Goal: Information Seeking & Learning: Learn about a topic

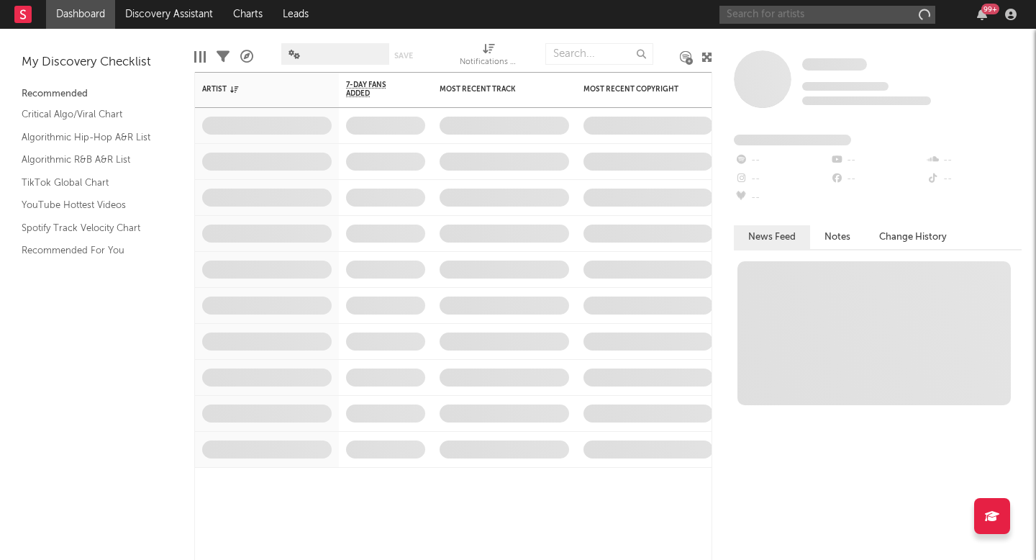
click at [787, 19] on input "text" at bounding box center [828, 15] width 216 height 18
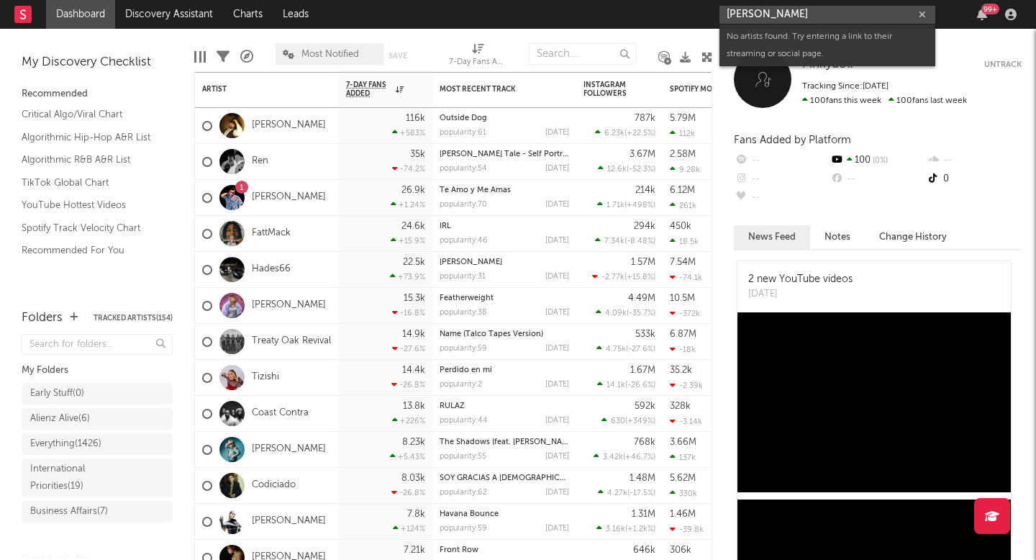
click at [742, 14] on input "[PERSON_NAME]" at bounding box center [828, 15] width 216 height 18
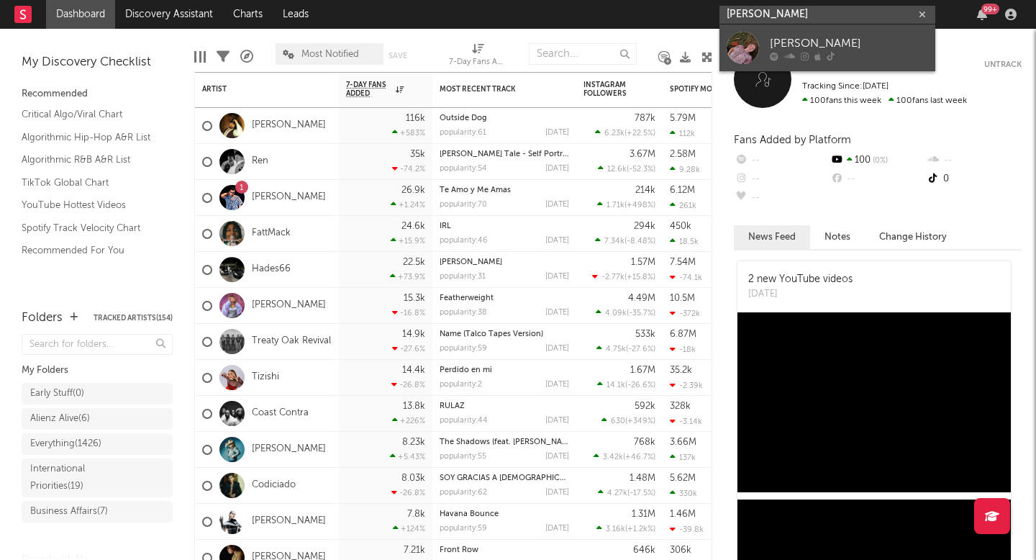
type input "[PERSON_NAME]"
click at [831, 33] on link "[PERSON_NAME]" at bounding box center [828, 47] width 216 height 47
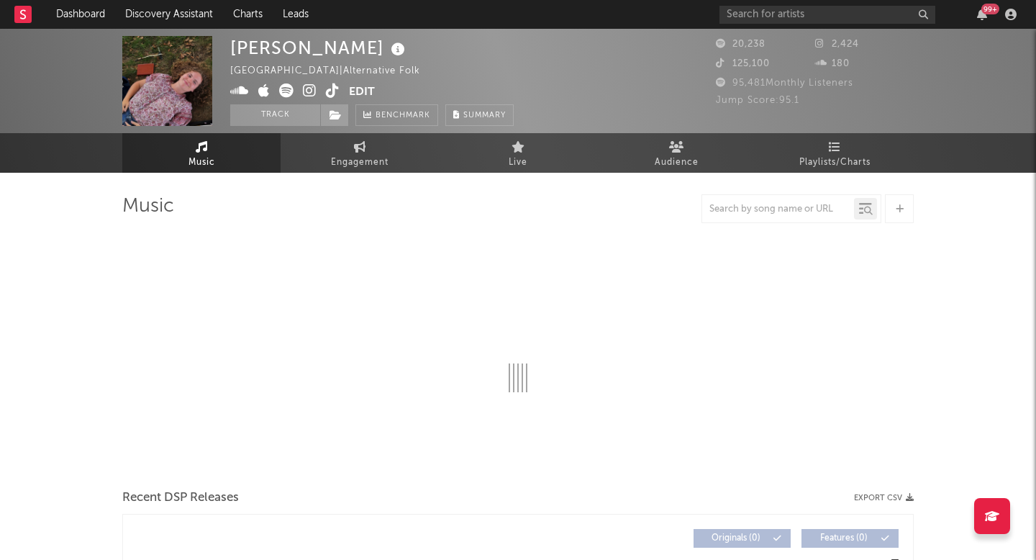
select select "1w"
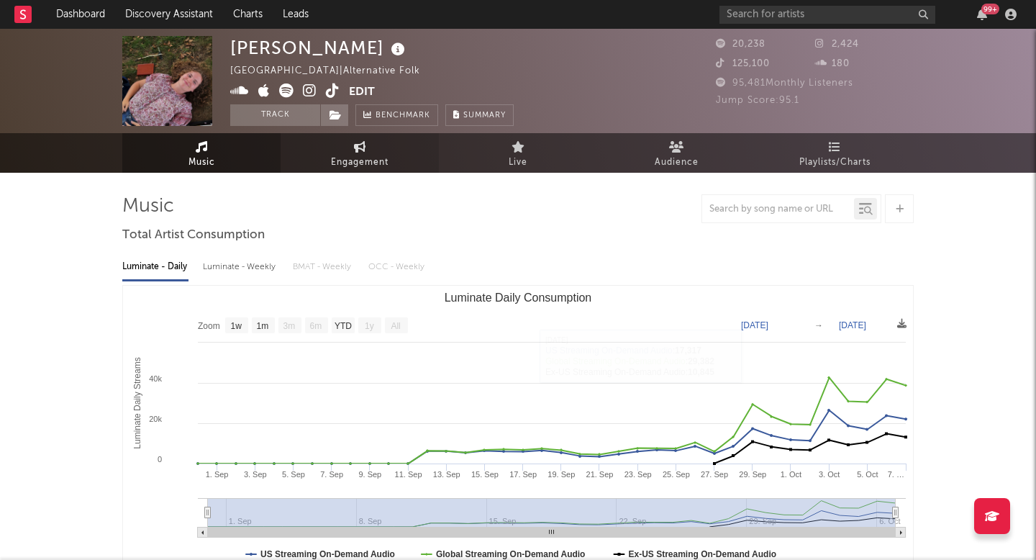
click at [367, 158] on span "Engagement" at bounding box center [360, 162] width 58 height 17
select select "1w"
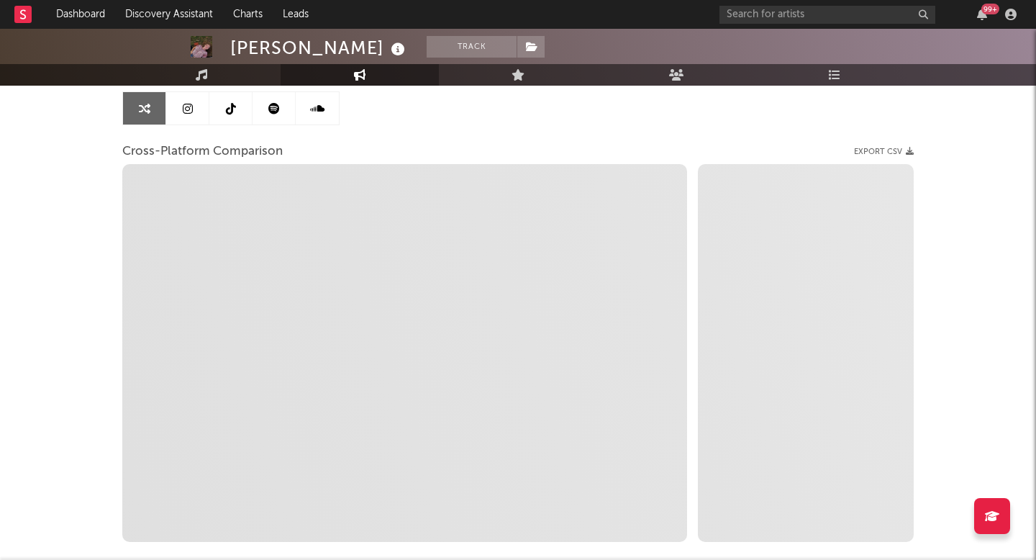
scroll to position [143, 0]
select select "1m"
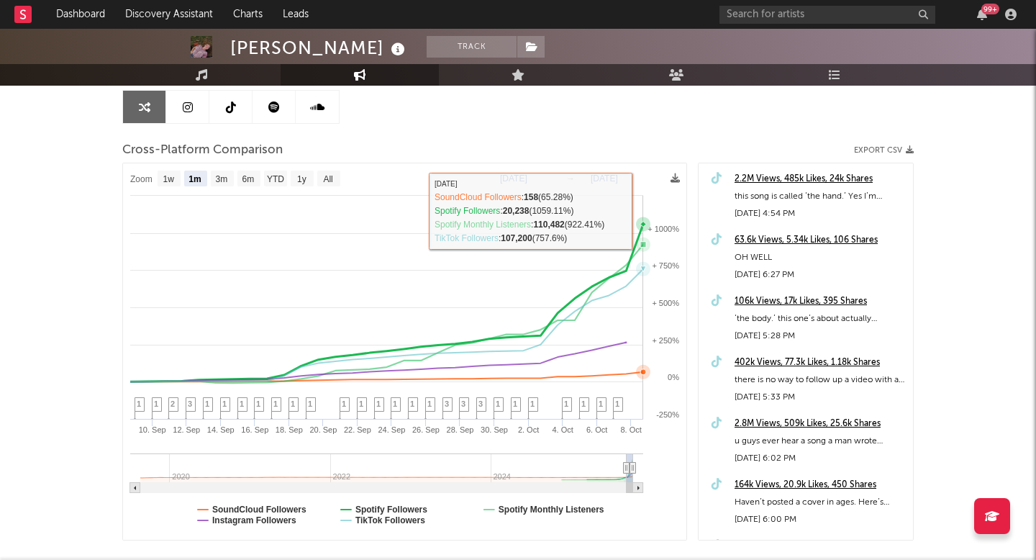
scroll to position [0, 0]
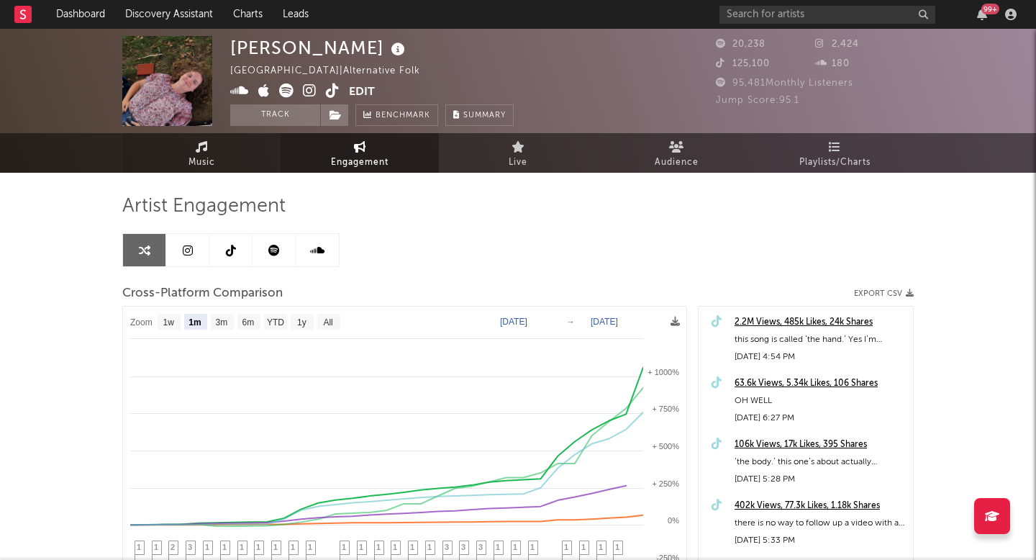
click at [184, 148] on link "Music" at bounding box center [201, 153] width 158 height 40
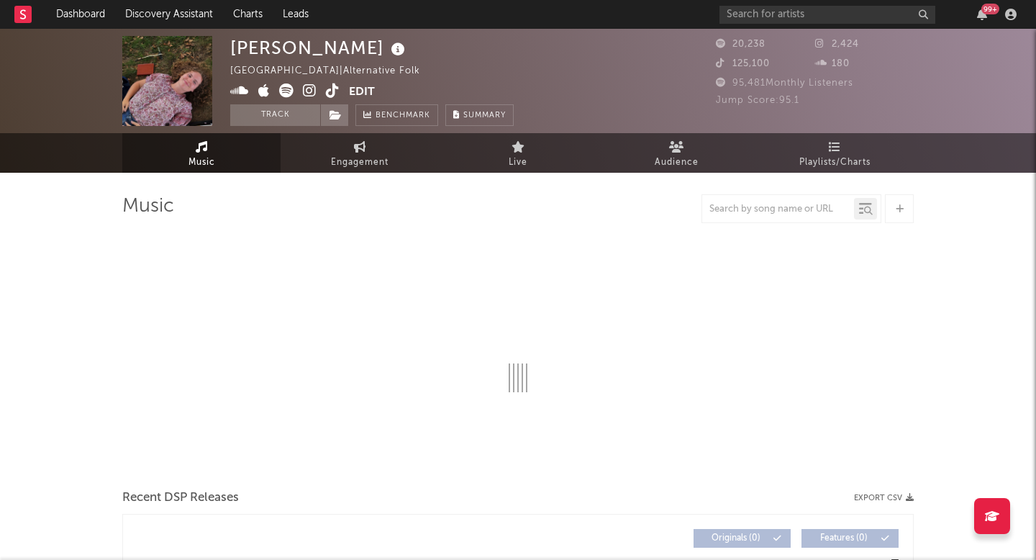
click at [311, 90] on icon at bounding box center [310, 90] width 14 height 14
select select "1w"
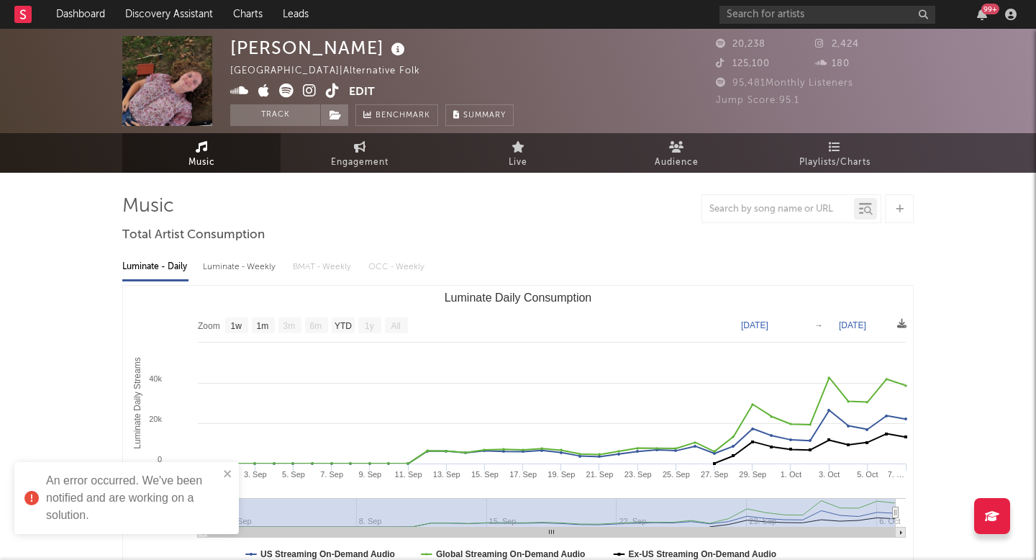
click at [324, 91] on span at bounding box center [289, 92] width 119 height 18
click at [335, 100] on span at bounding box center [289, 92] width 119 height 18
click at [332, 96] on icon at bounding box center [333, 90] width 14 height 14
click at [370, 152] on link "Engagement" at bounding box center [360, 153] width 158 height 40
select select "1w"
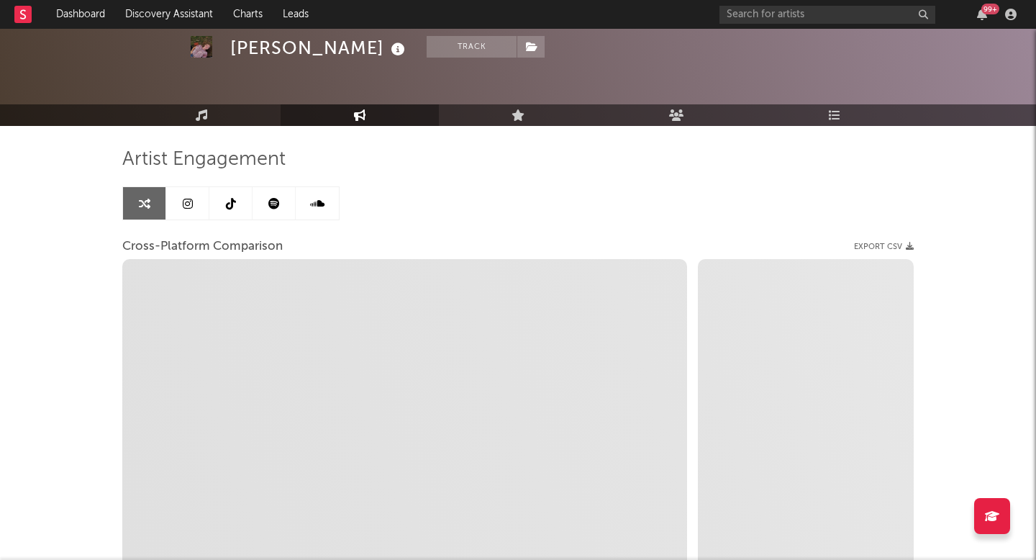
scroll to position [47, 0]
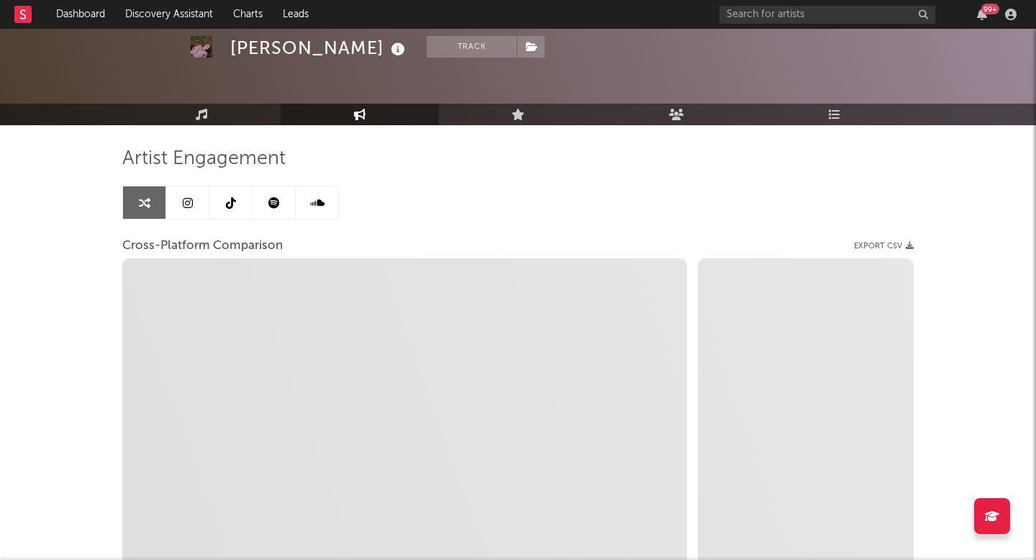
select select "1m"
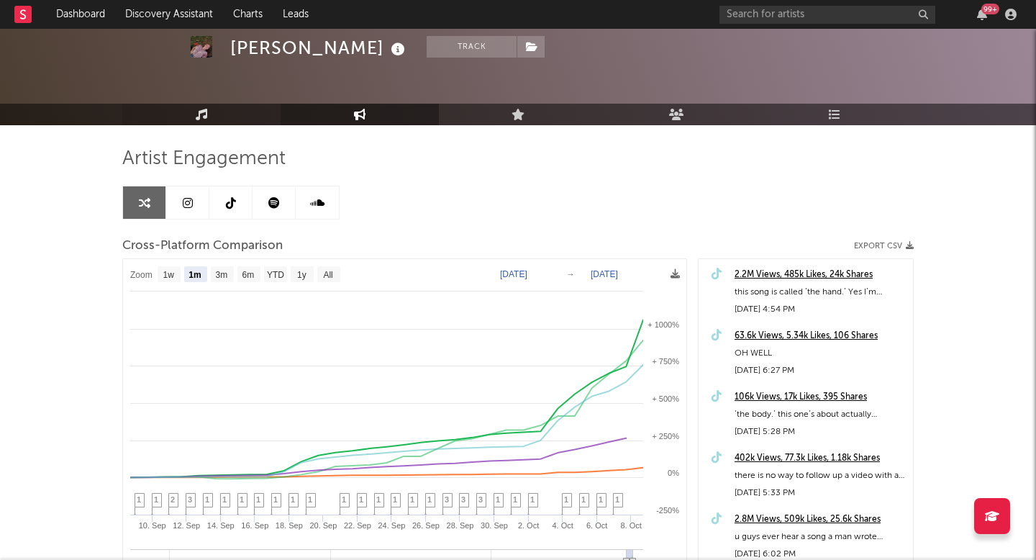
click at [194, 111] on link "Music" at bounding box center [201, 115] width 158 height 22
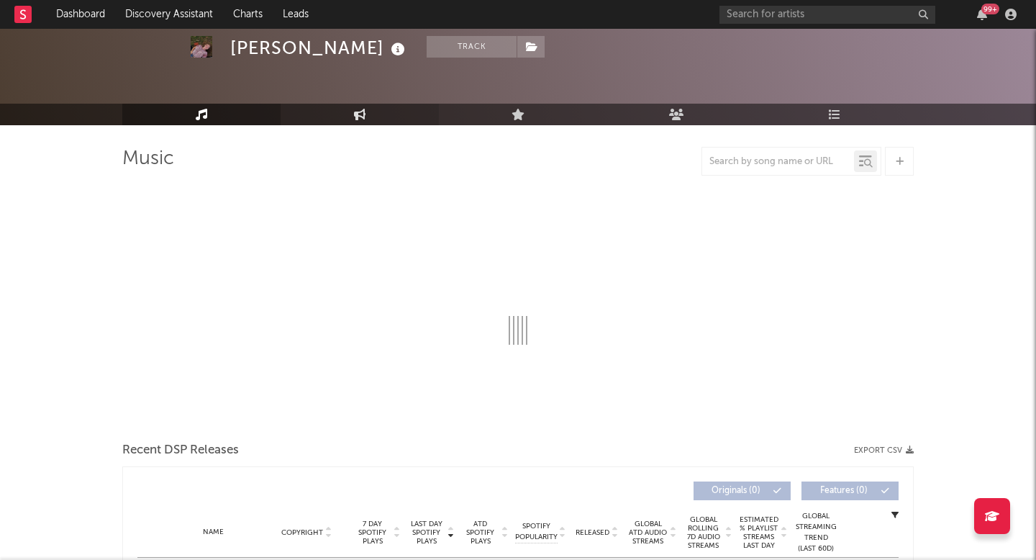
select select "1w"
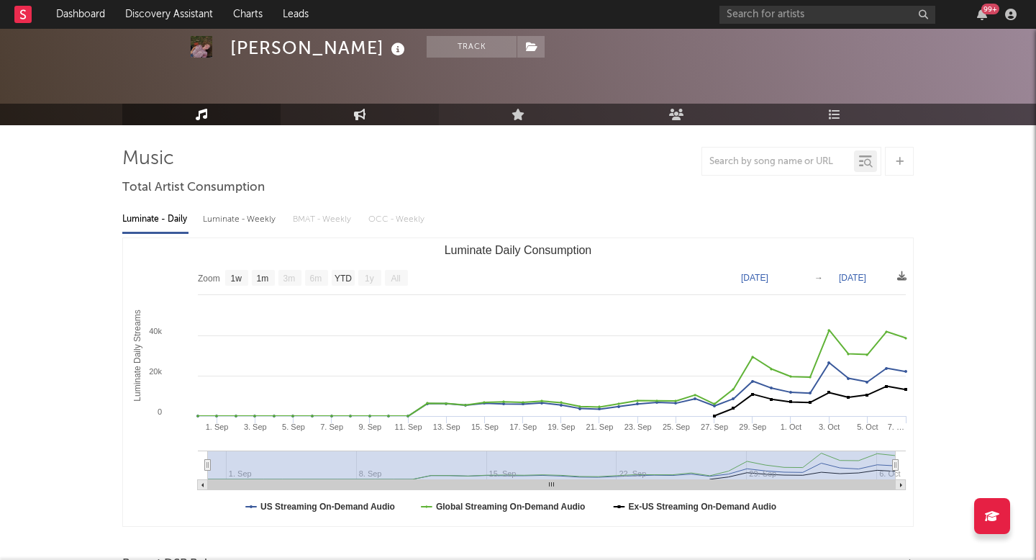
click at [323, 117] on link "Engagement" at bounding box center [360, 115] width 158 height 22
select select "1w"
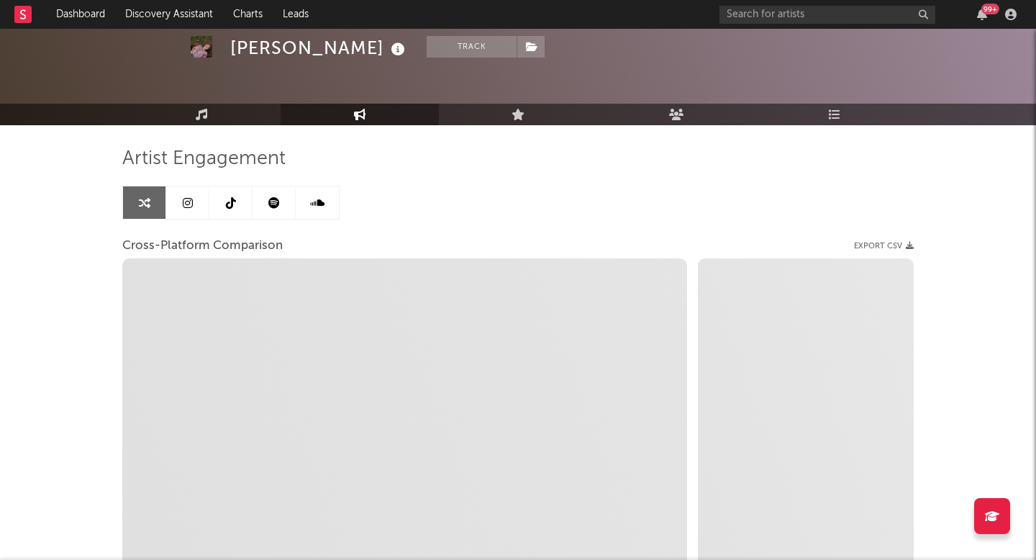
select select "1m"
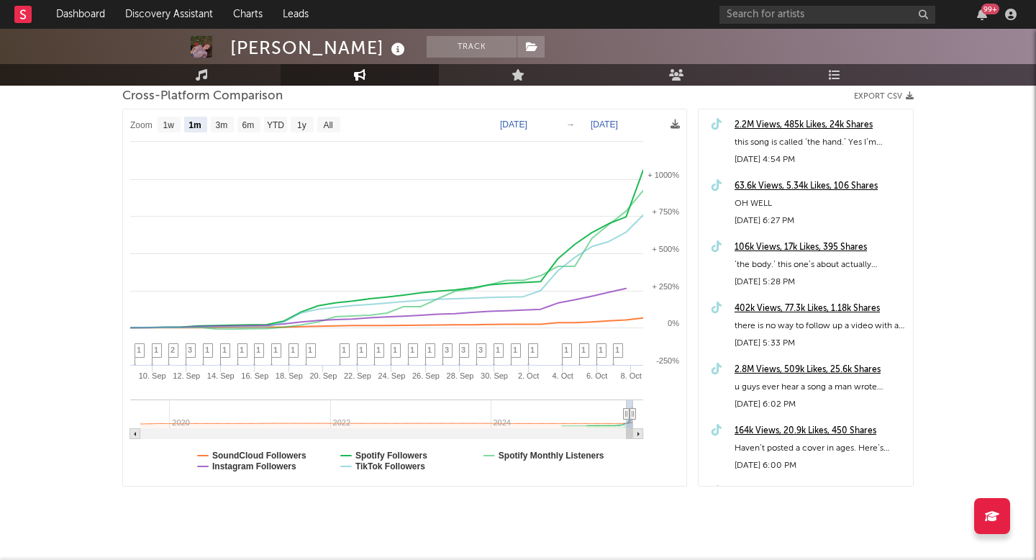
scroll to position [225, 0]
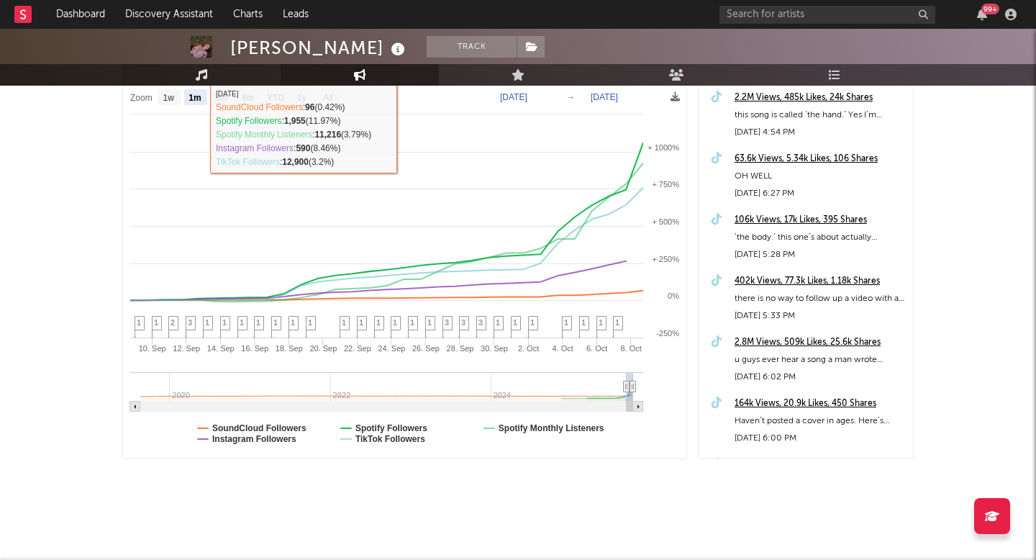
click at [190, 73] on link "Music" at bounding box center [201, 75] width 158 height 22
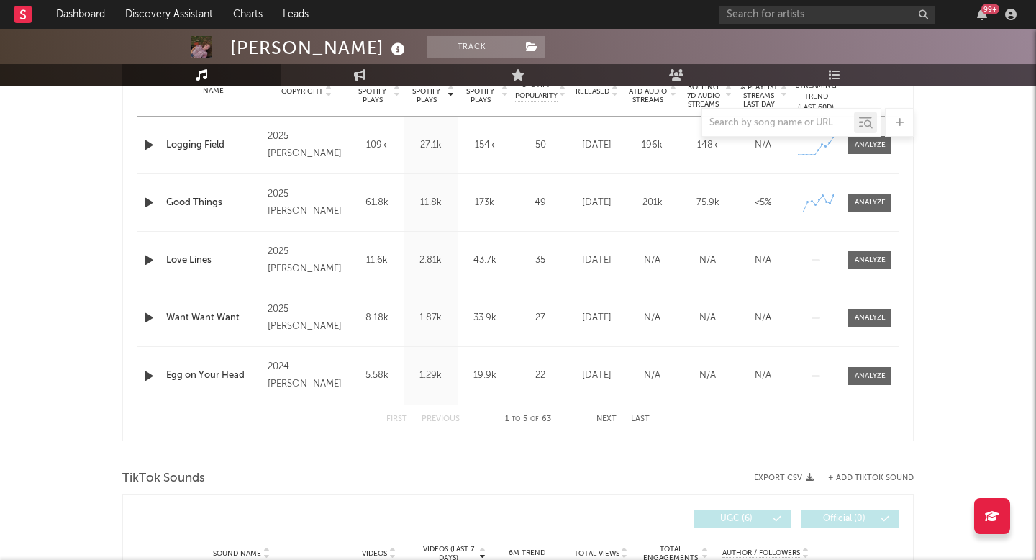
select select "1w"
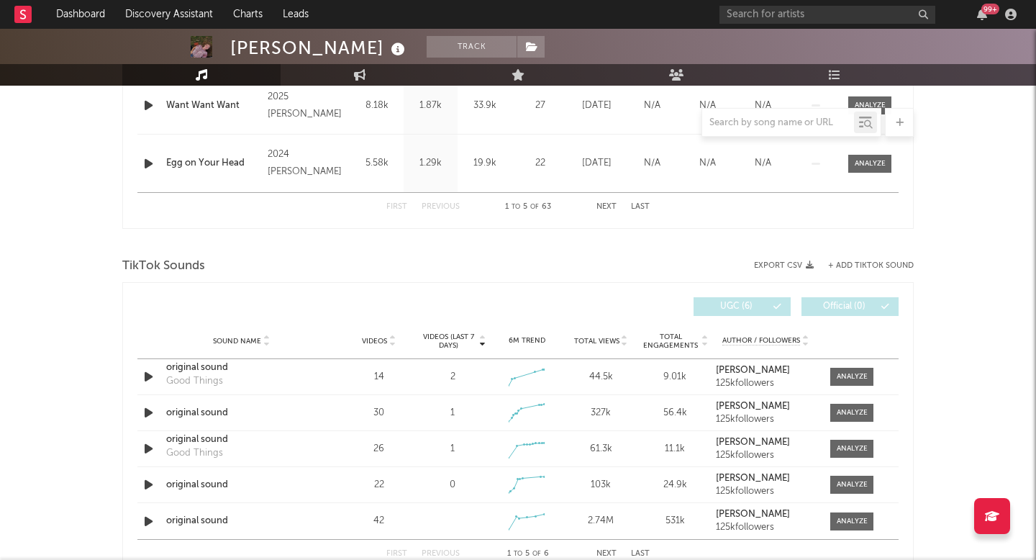
scroll to position [927, 0]
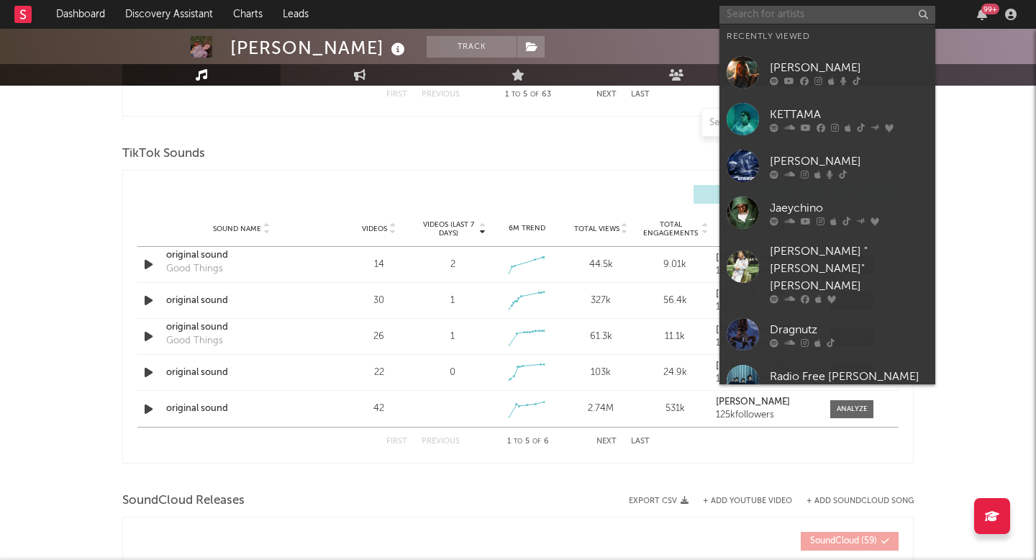
click at [802, 18] on input "text" at bounding box center [828, 15] width 216 height 18
paste input "[PERSON_NAME]"
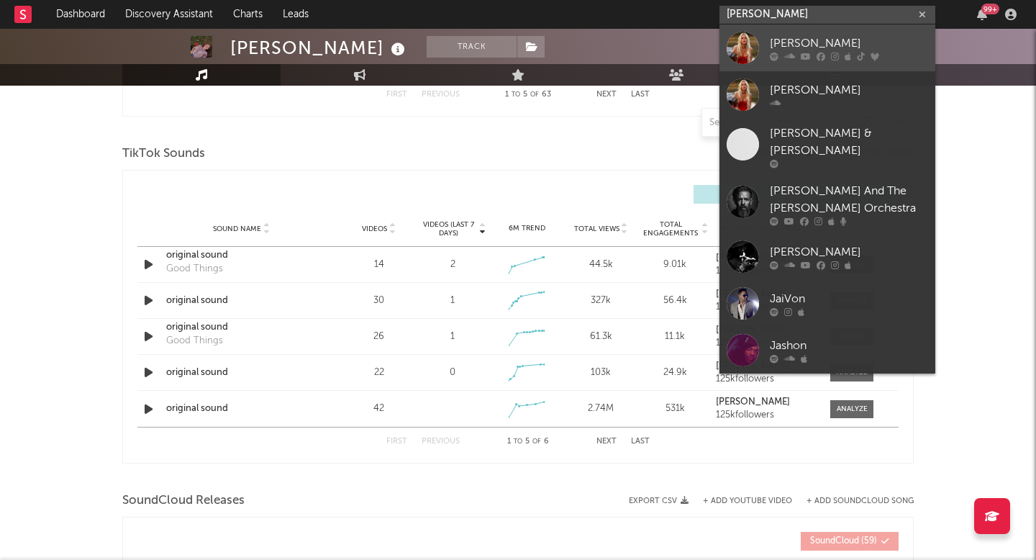
type input "[PERSON_NAME]"
click at [805, 38] on div "[PERSON_NAME]" at bounding box center [849, 43] width 158 height 17
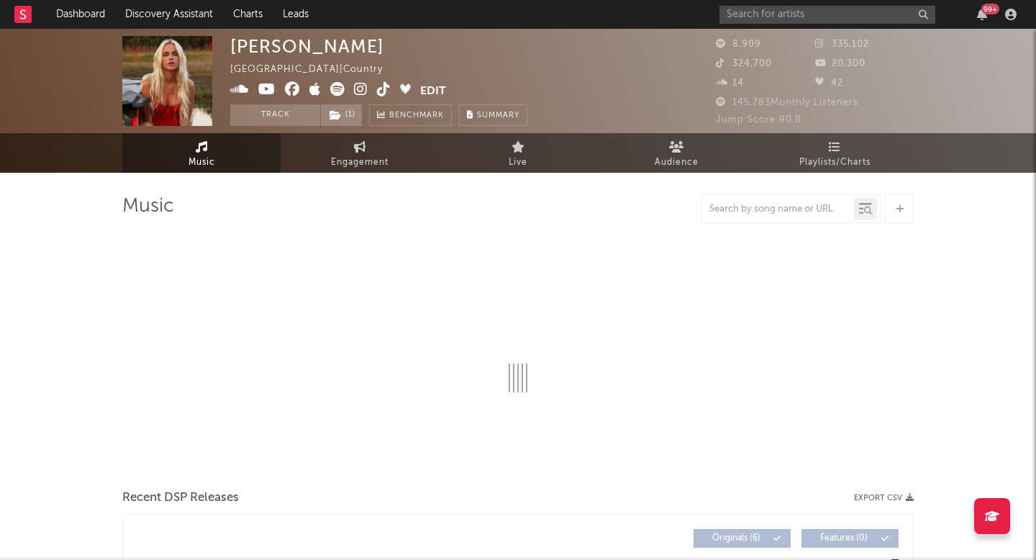
select select "6m"
